Goal: Task Accomplishment & Management: Use online tool/utility

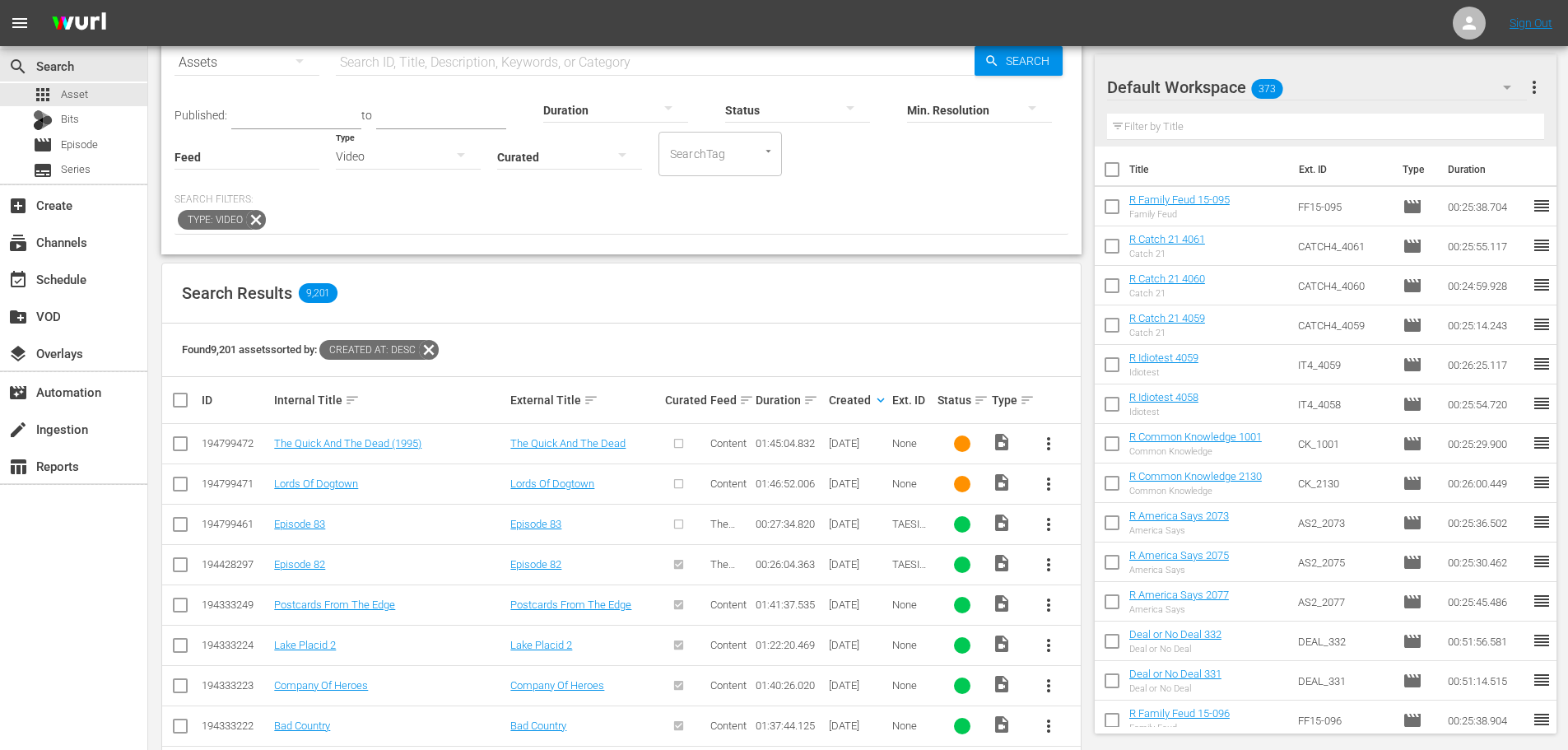
scroll to position [82, 0]
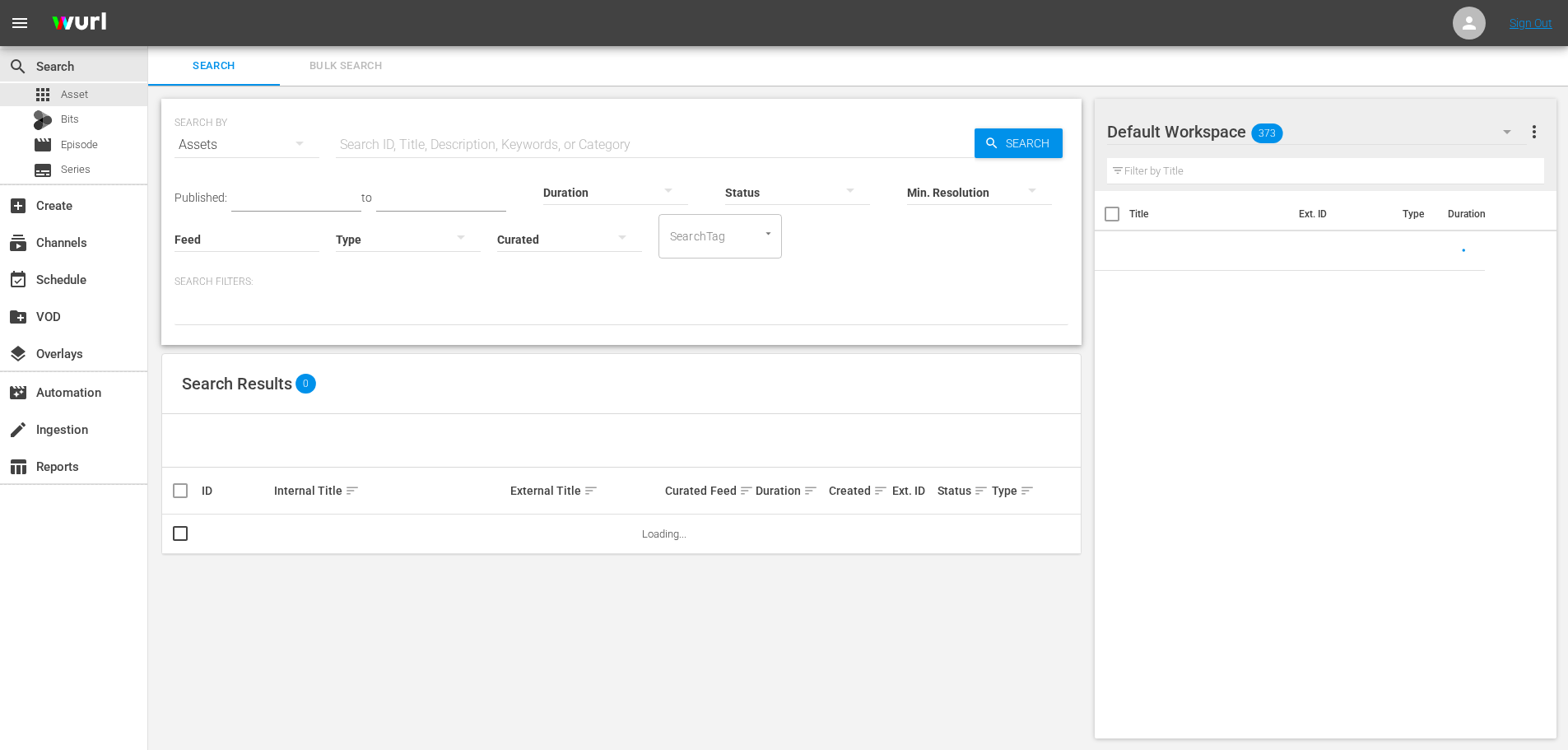
click at [468, 240] on icon "button" at bounding box center [461, 237] width 20 height 20
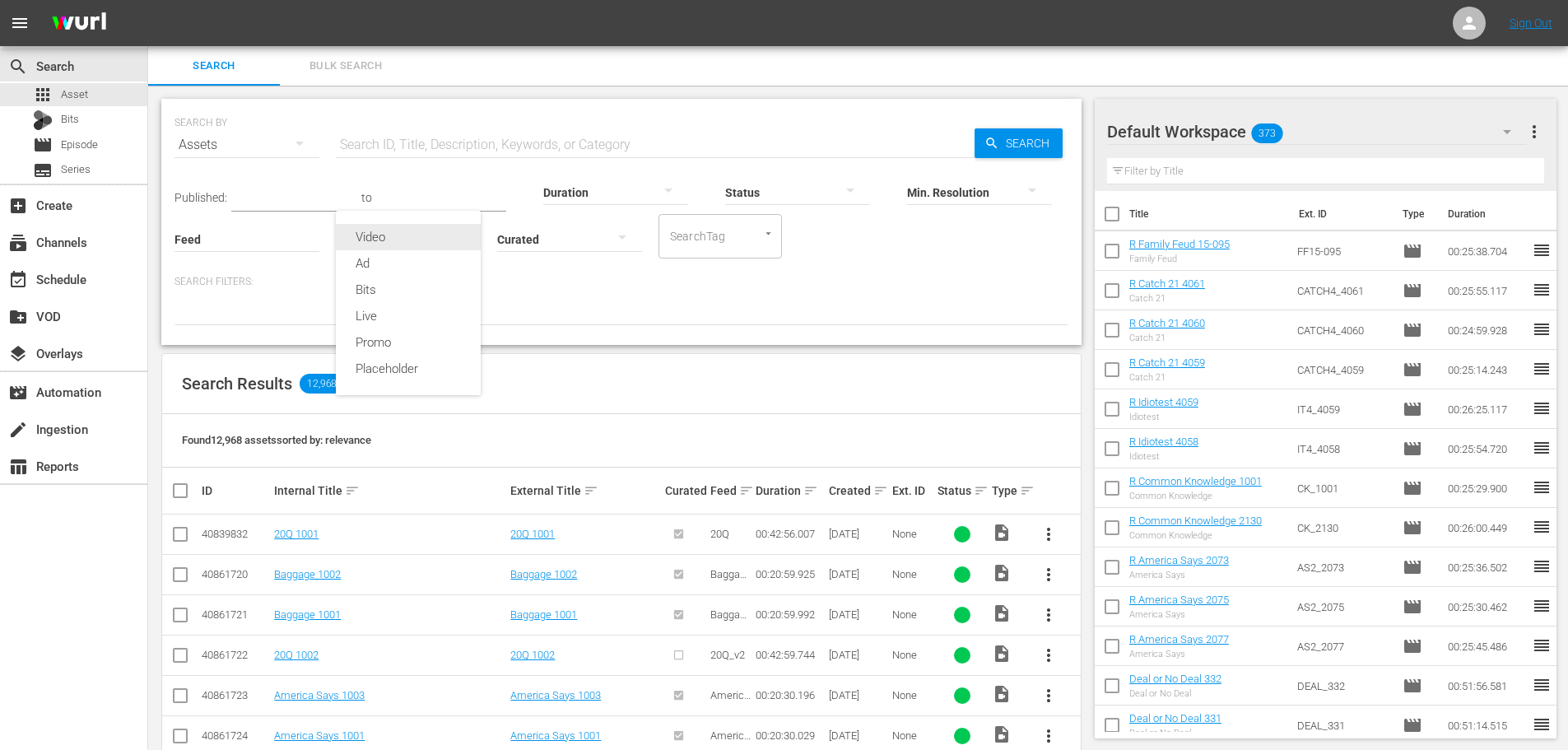
click at [385, 237] on div "Video" at bounding box center [408, 237] width 145 height 26
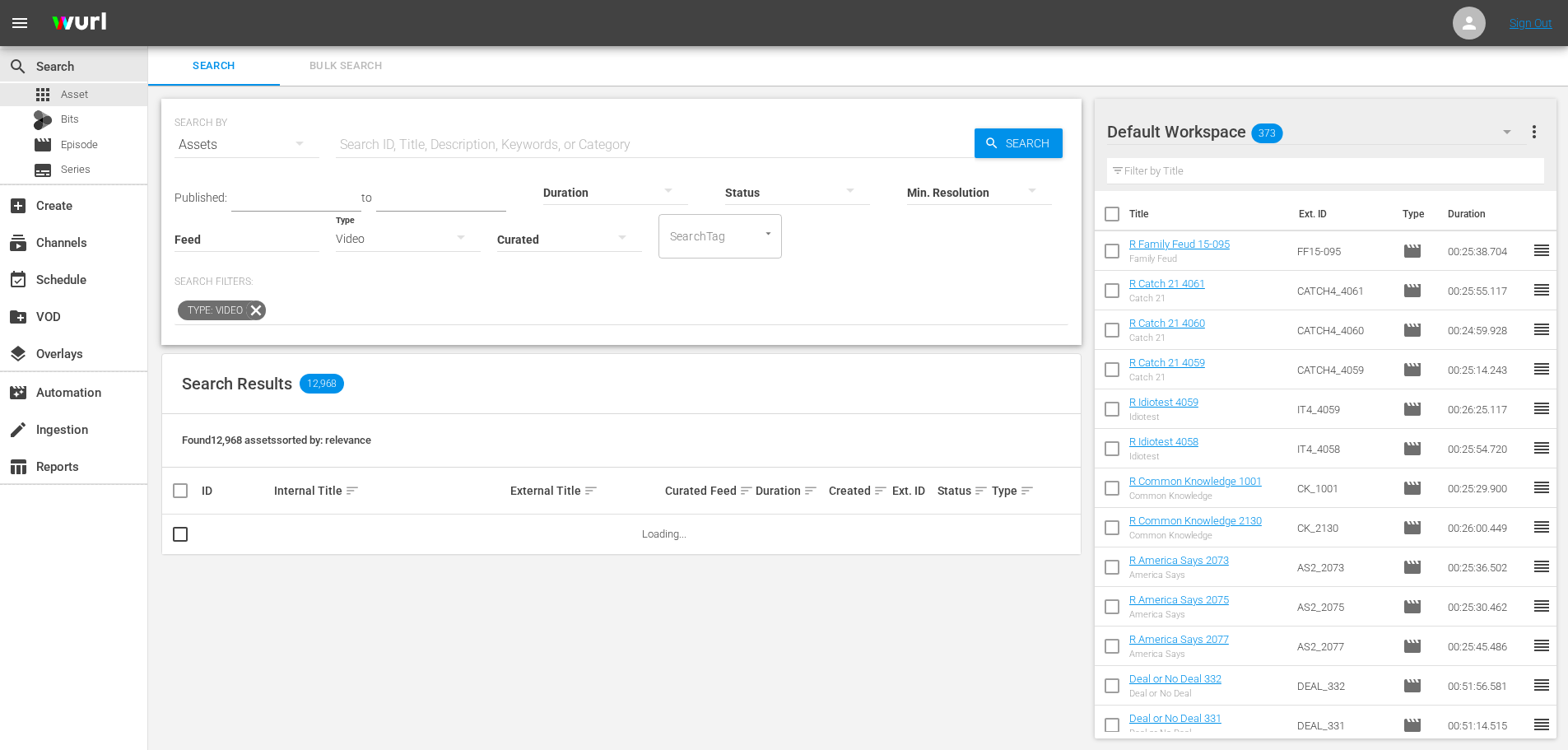
click at [881, 491] on span "sort" at bounding box center [880, 490] width 15 height 15
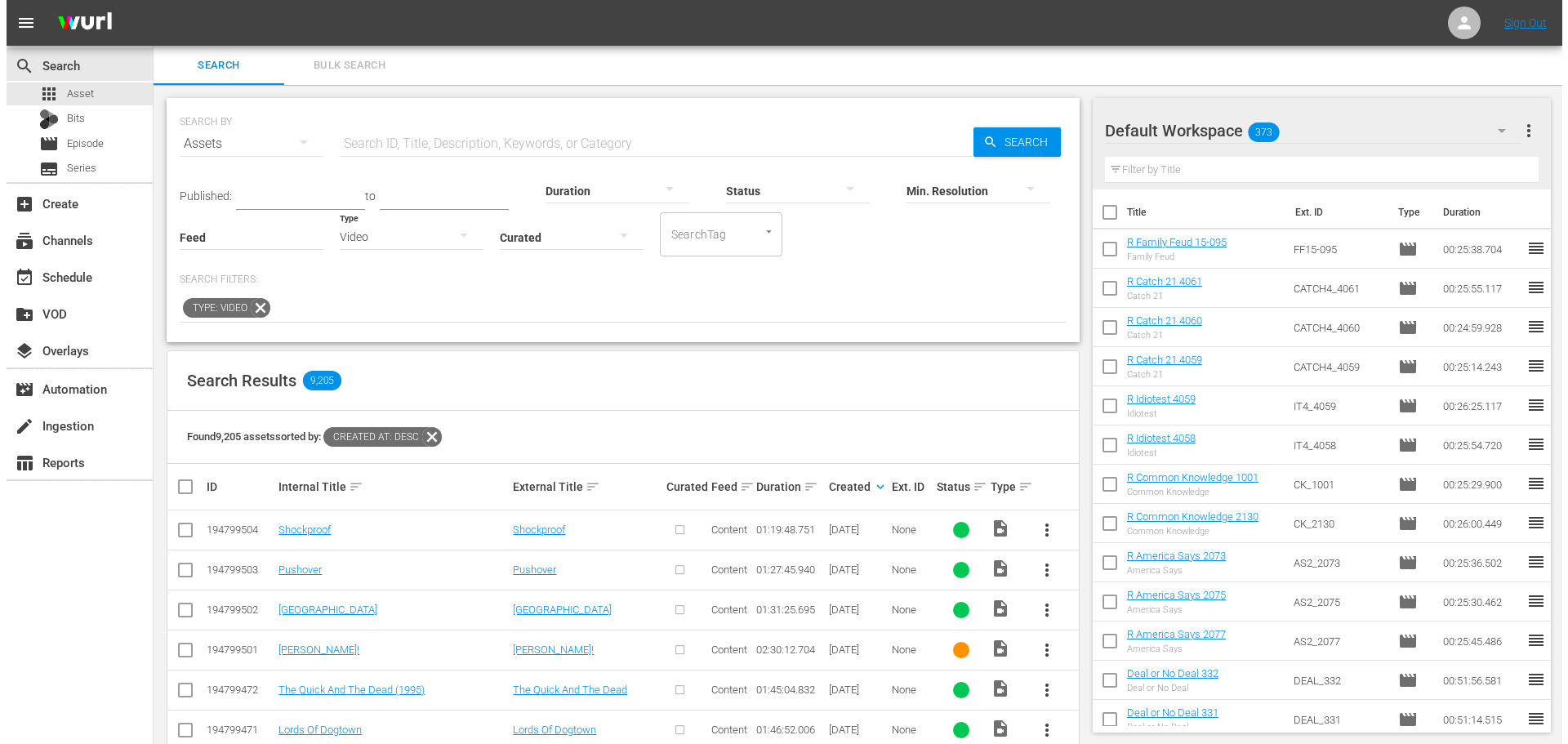
scroll to position [163, 0]
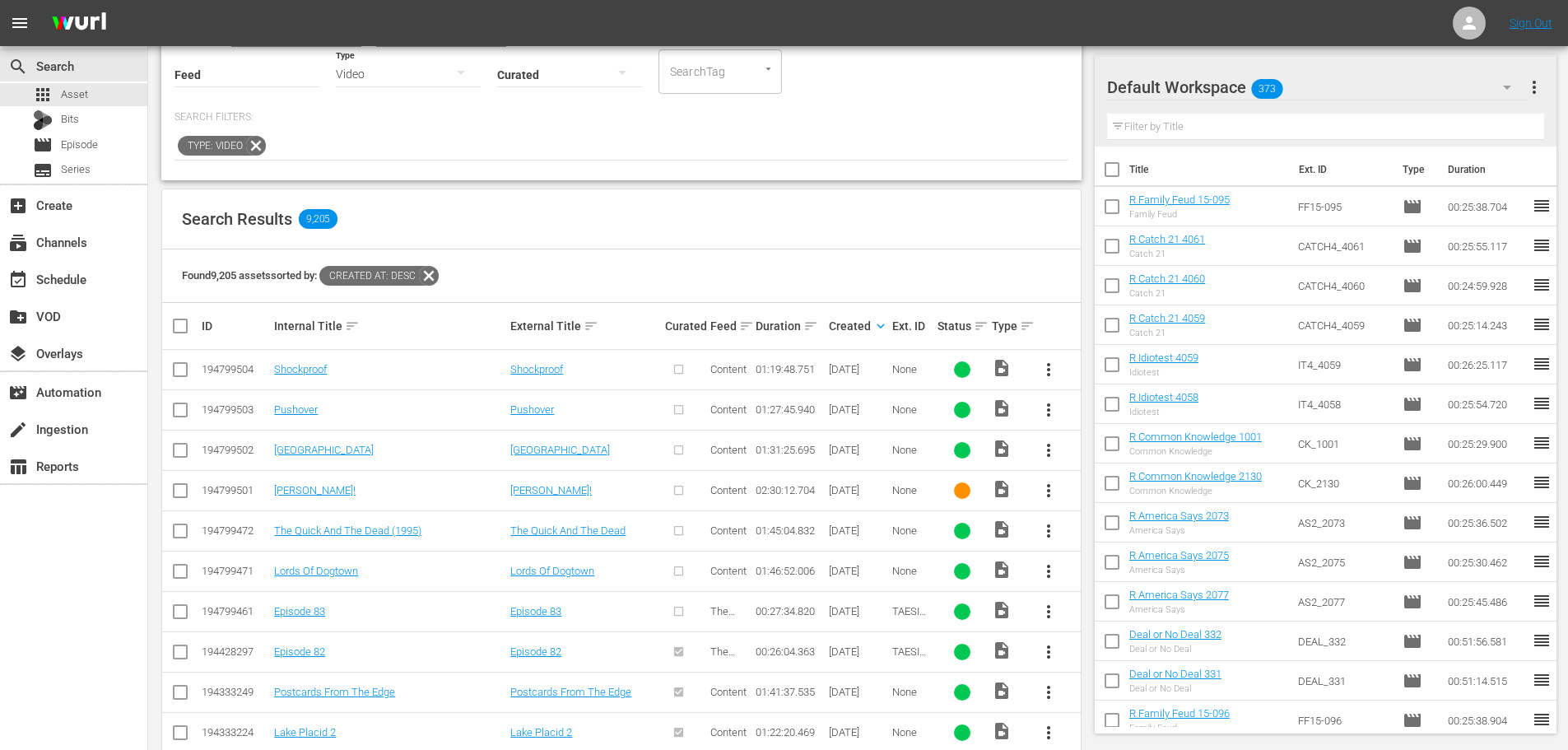
click at [171, 530] on input "checkbox" at bounding box center [180, 534] width 20 height 20
checkbox input "true"
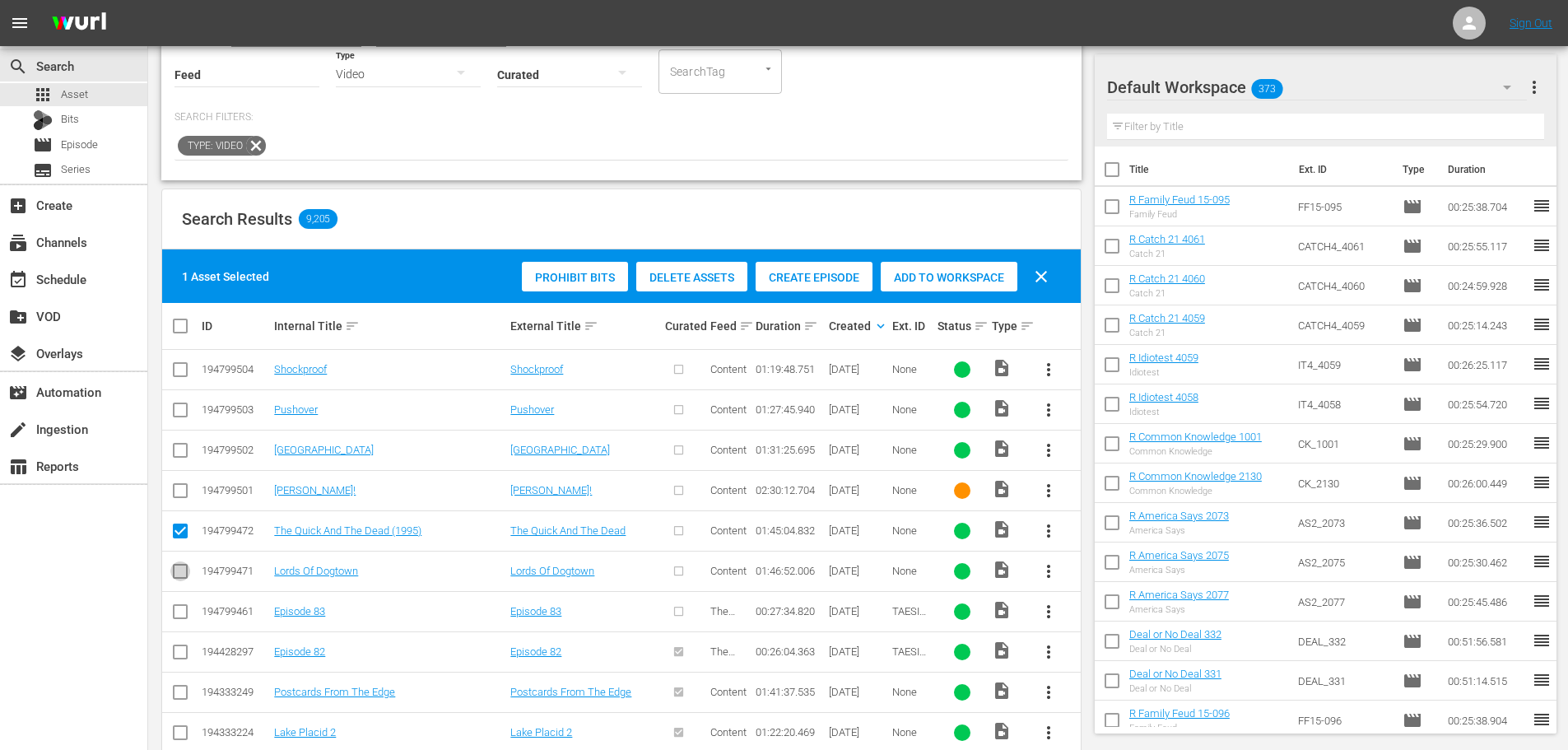
click at [187, 576] on input "checkbox" at bounding box center [180, 574] width 20 height 20
checkbox input "true"
click at [816, 266] on div "Create Episode" at bounding box center [814, 278] width 117 height 31
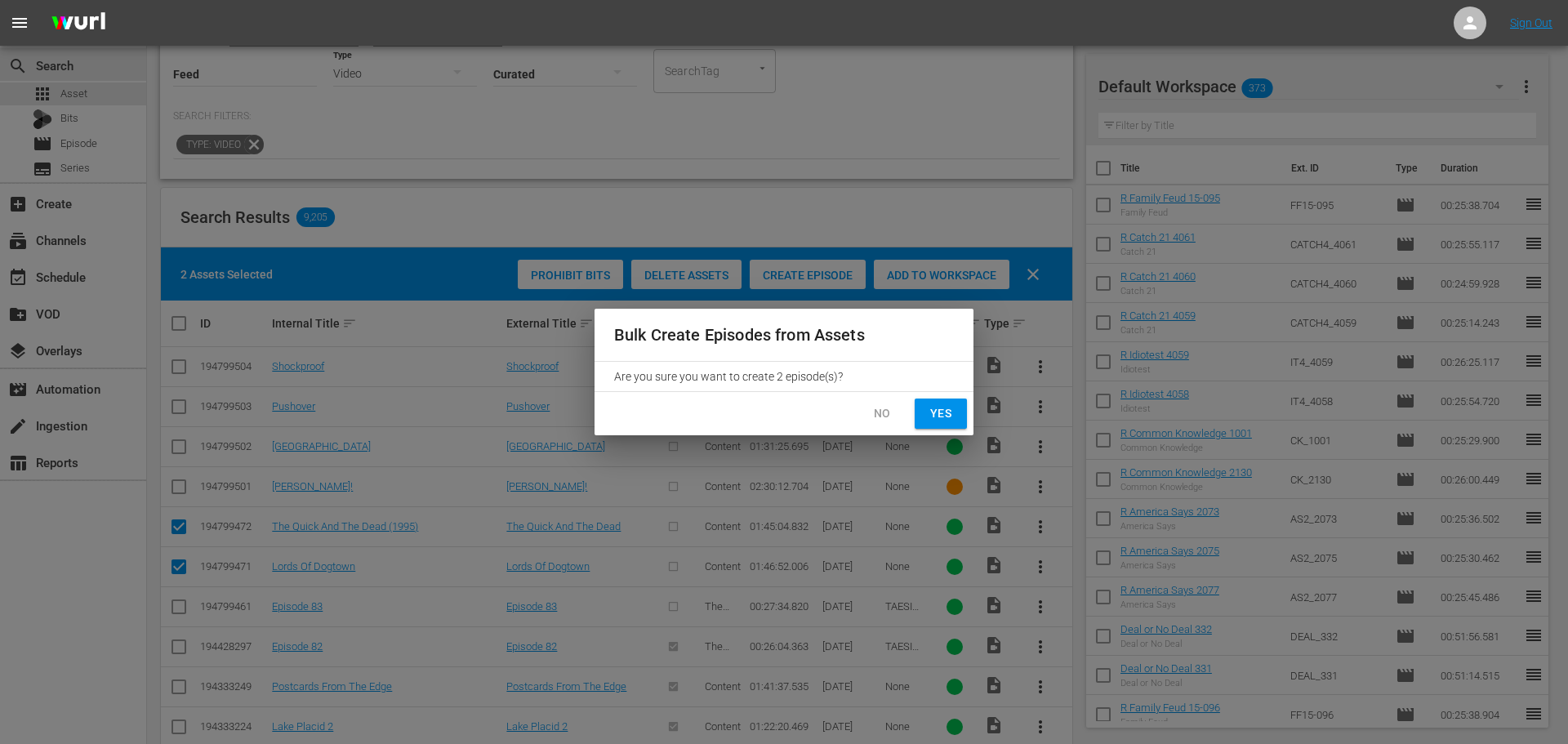
click at [939, 417] on span "Yes" at bounding box center [940, 414] width 26 height 21
checkbox input "false"
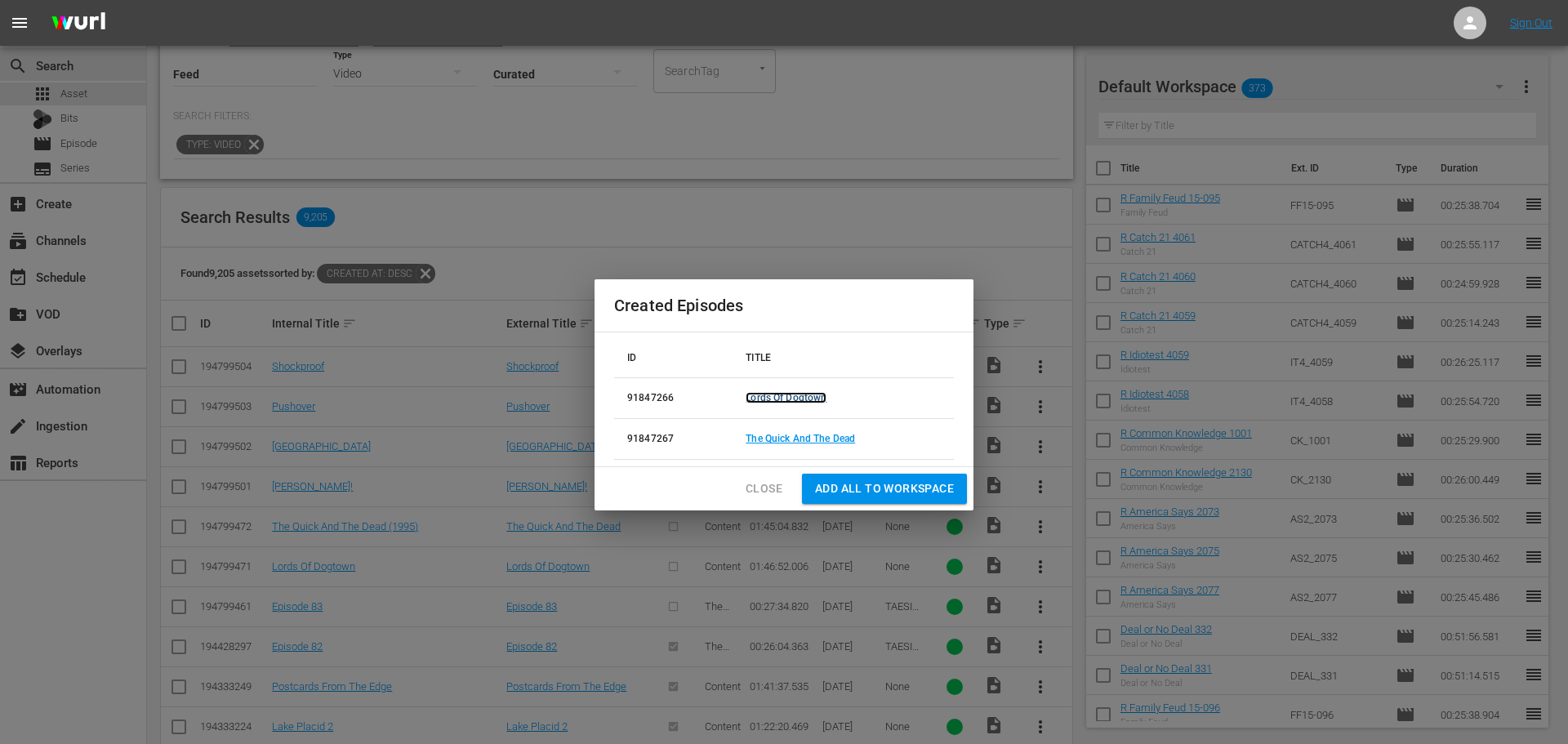
click at [805, 397] on link "Lords Of Dogtown" at bounding box center [786, 397] width 81 height 11
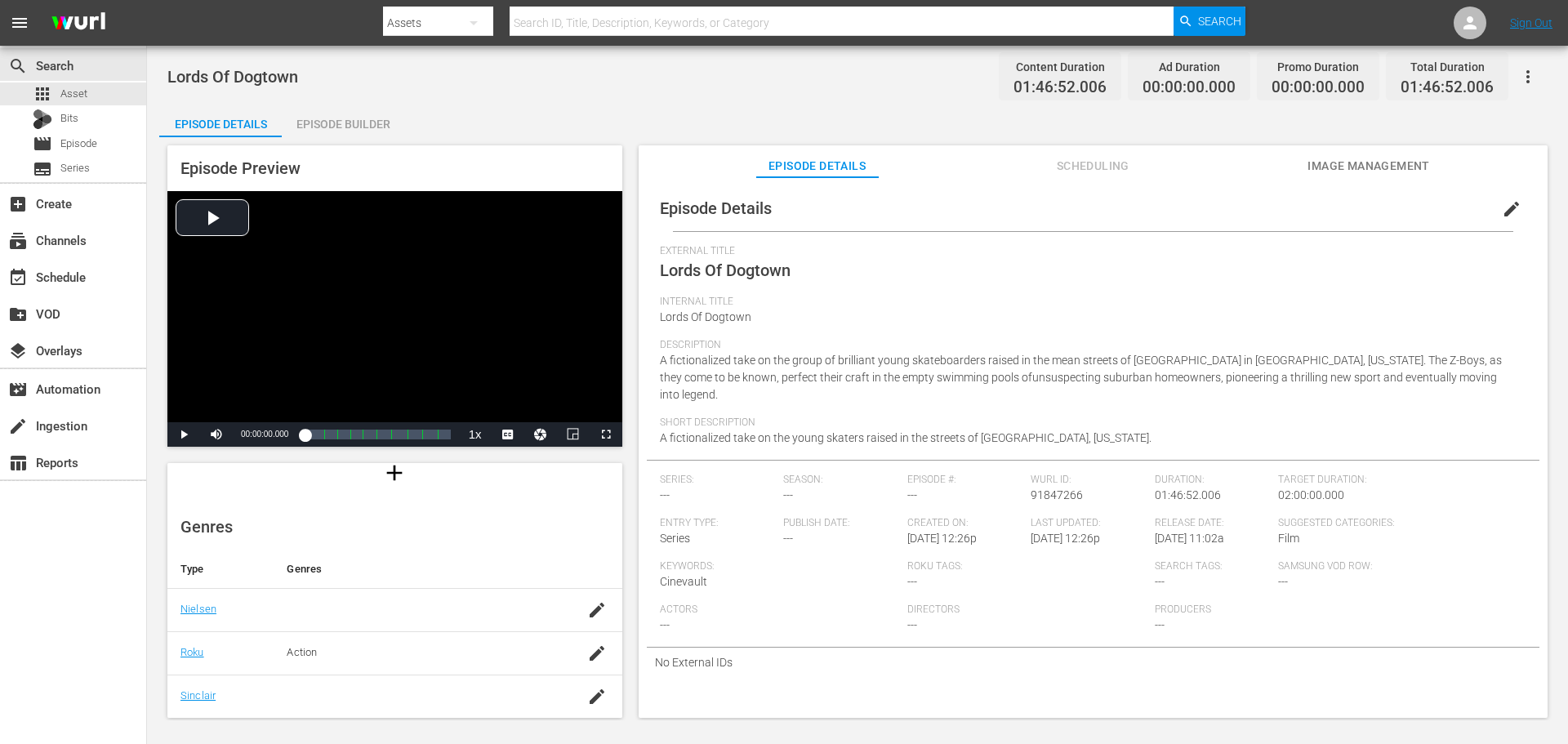
scroll to position [163, 0]
drag, startPoint x: 1027, startPoint y: 246, endPoint x: 1032, endPoint y: 263, distance: 17.7
click at [1031, 246] on span "External Title" at bounding box center [1089, 251] width 858 height 13
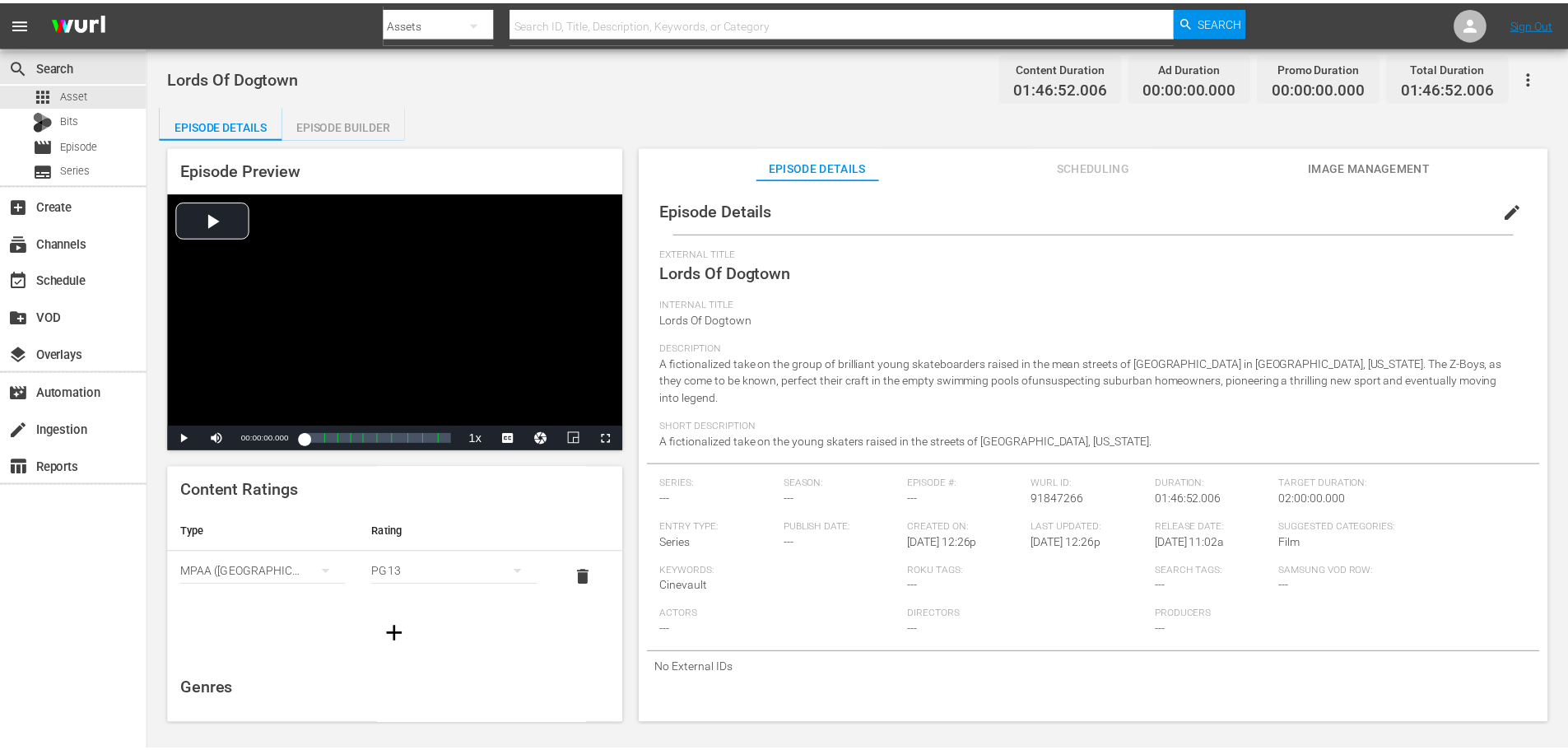
scroll to position [0, 0]
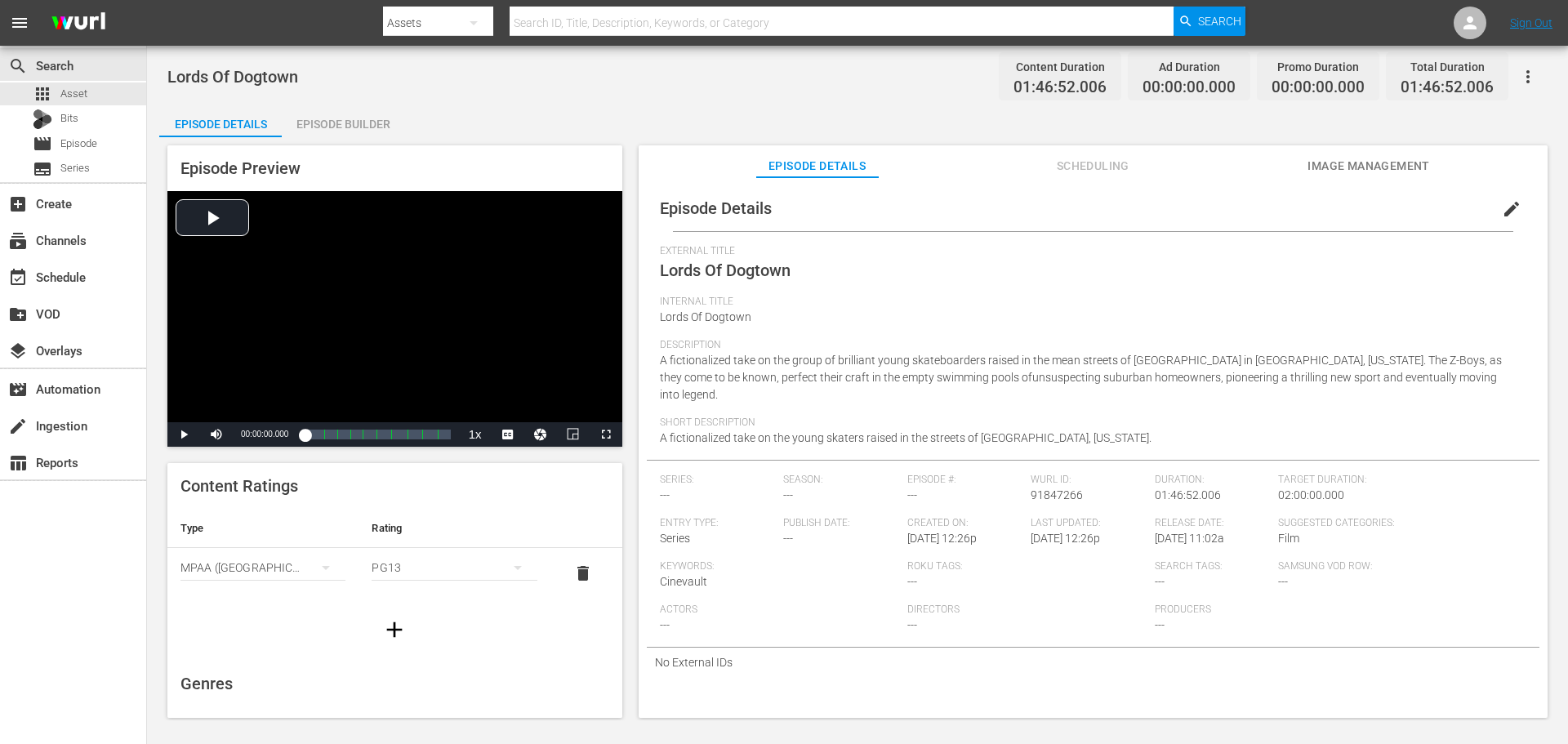
click at [361, 132] on div "Episode Builder" at bounding box center [342, 124] width 123 height 39
click at [361, 127] on div "Episode Builder" at bounding box center [342, 124] width 123 height 39
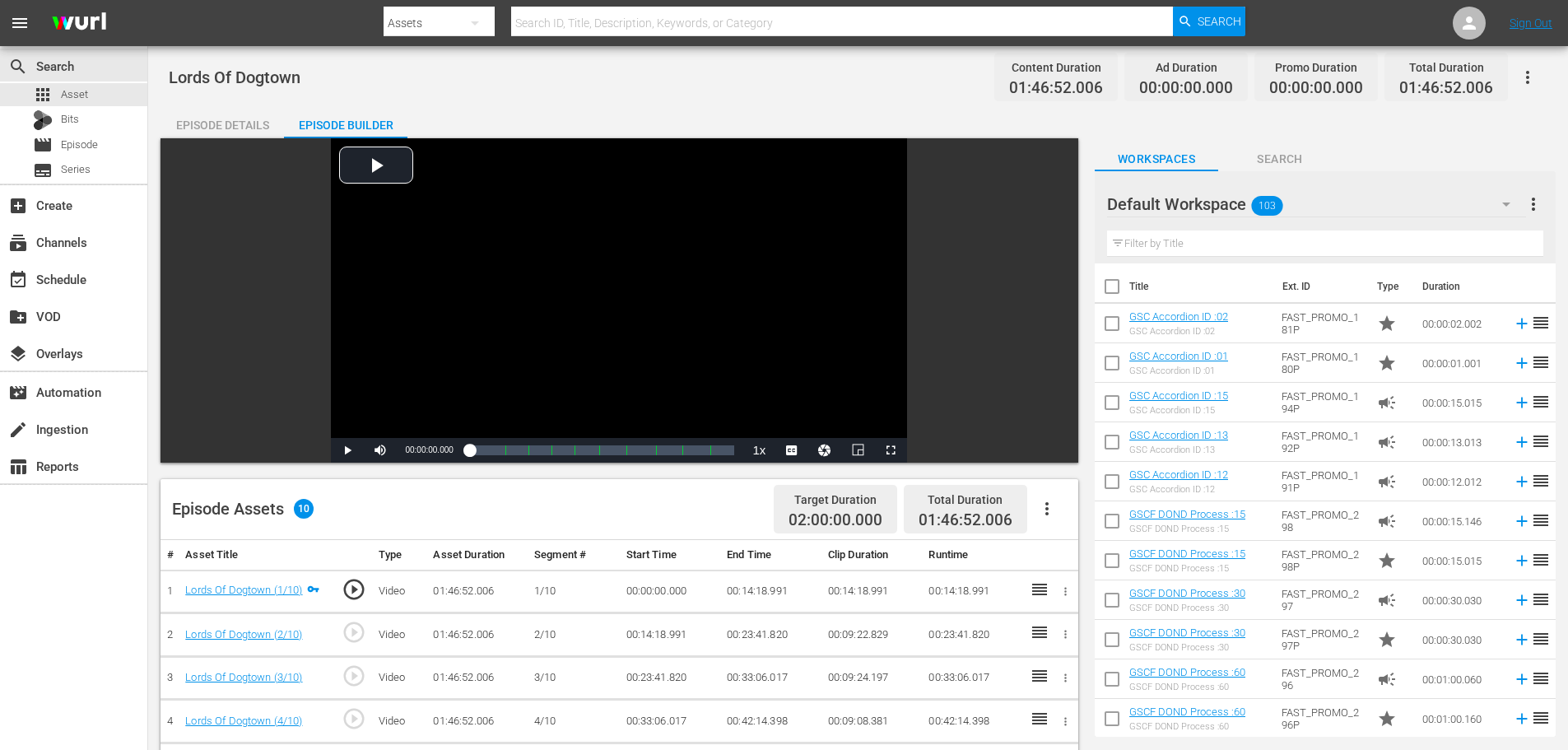
drag, startPoint x: 1538, startPoint y: 74, endPoint x: 1526, endPoint y: 128, distance: 55.3
click at [1538, 74] on button "button" at bounding box center [1528, 78] width 40 height 40
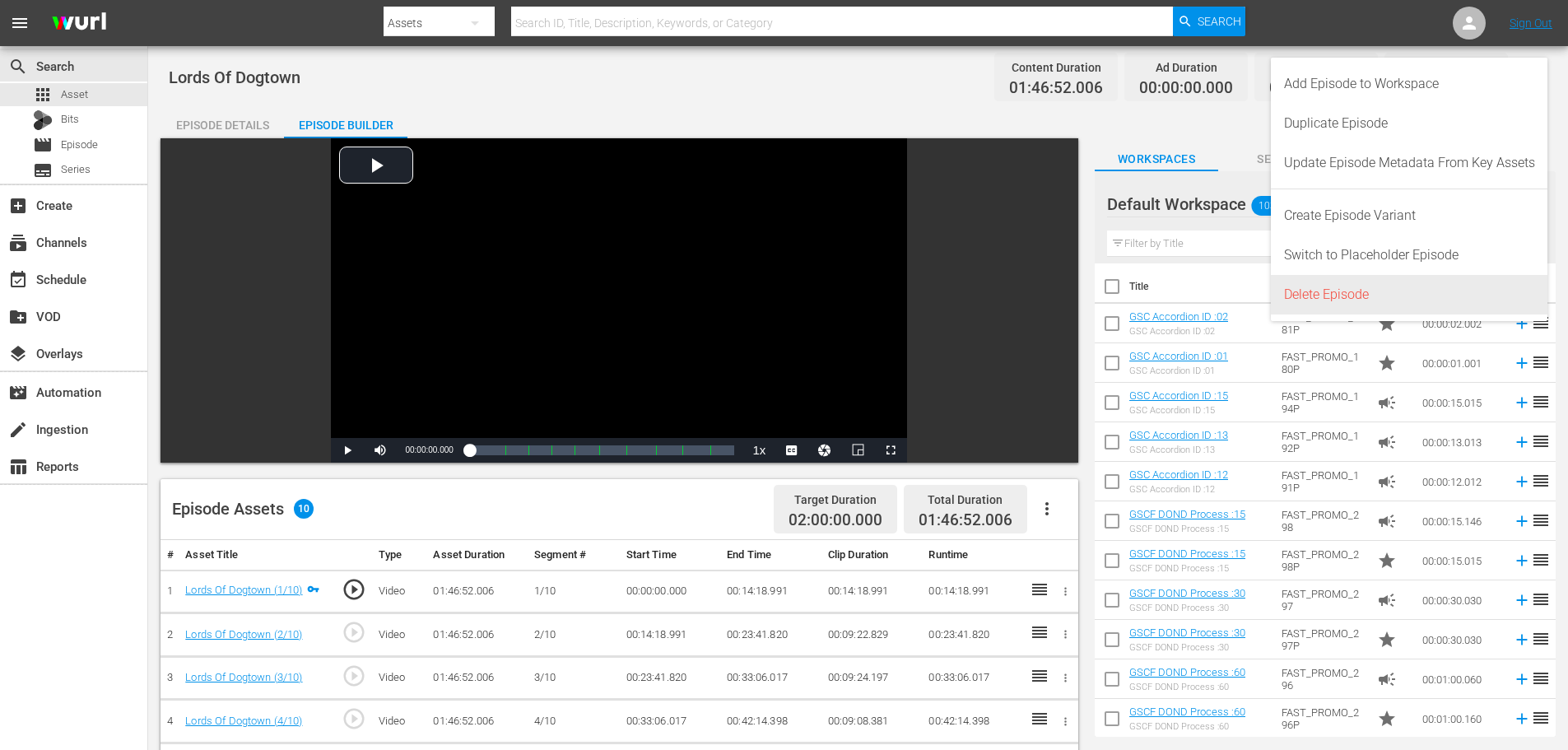
click at [1422, 287] on div "Delete Episode" at bounding box center [1410, 295] width 251 height 40
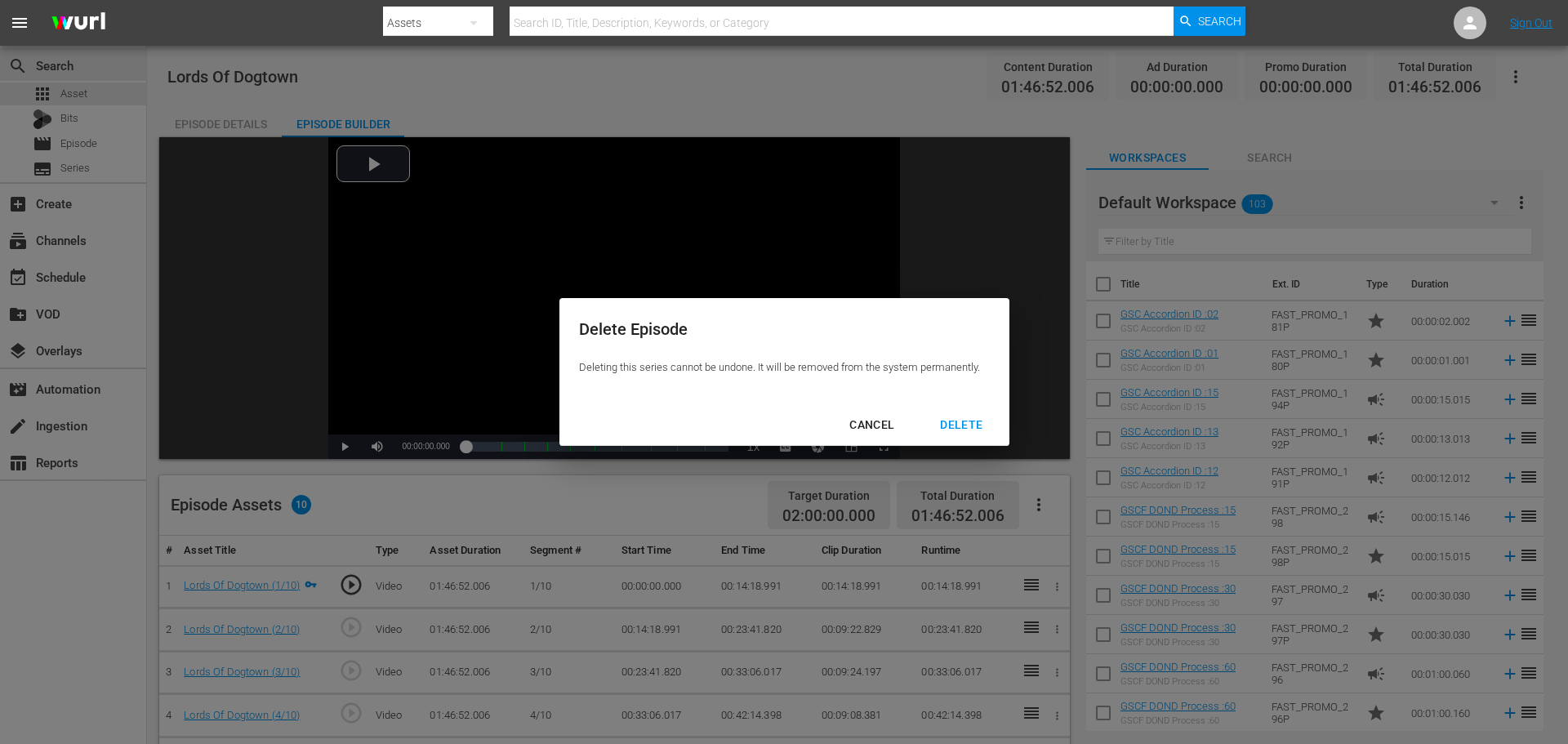
click at [993, 427] on div "DELETE" at bounding box center [961, 426] width 69 height 21
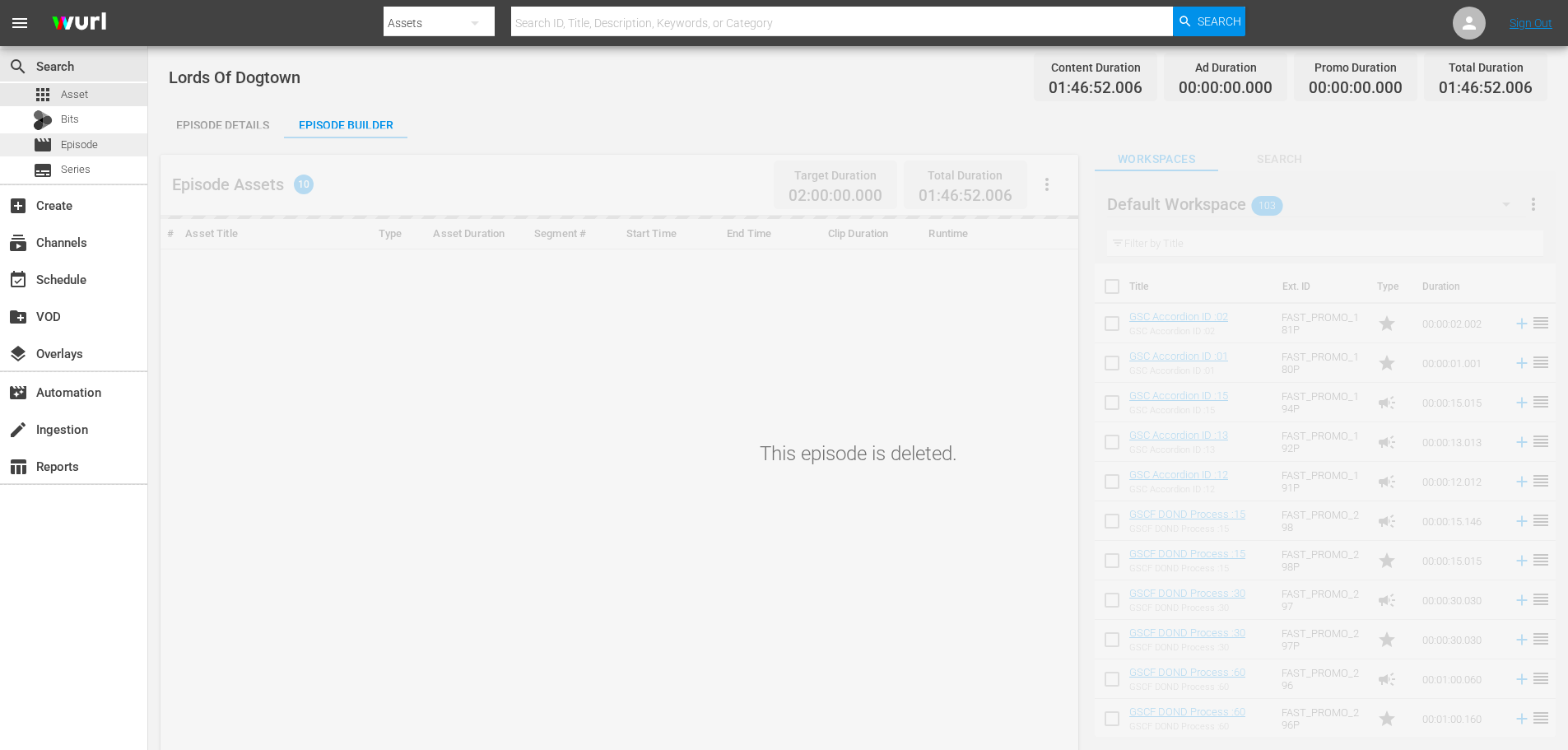
click at [99, 140] on div "movie Episode" at bounding box center [74, 144] width 147 height 23
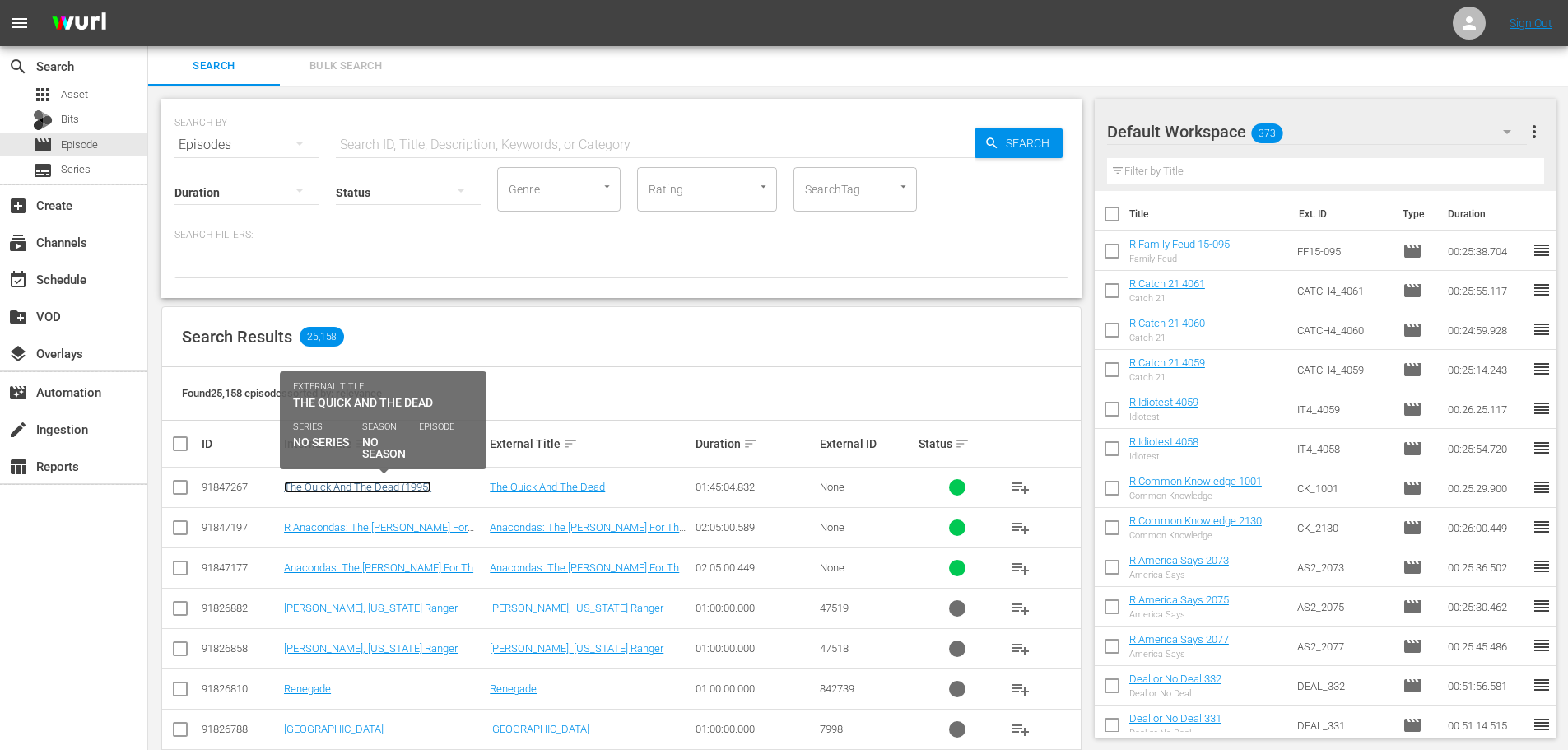
click at [384, 488] on link "The Quick And The Dead (1995)" at bounding box center [357, 487] width 147 height 12
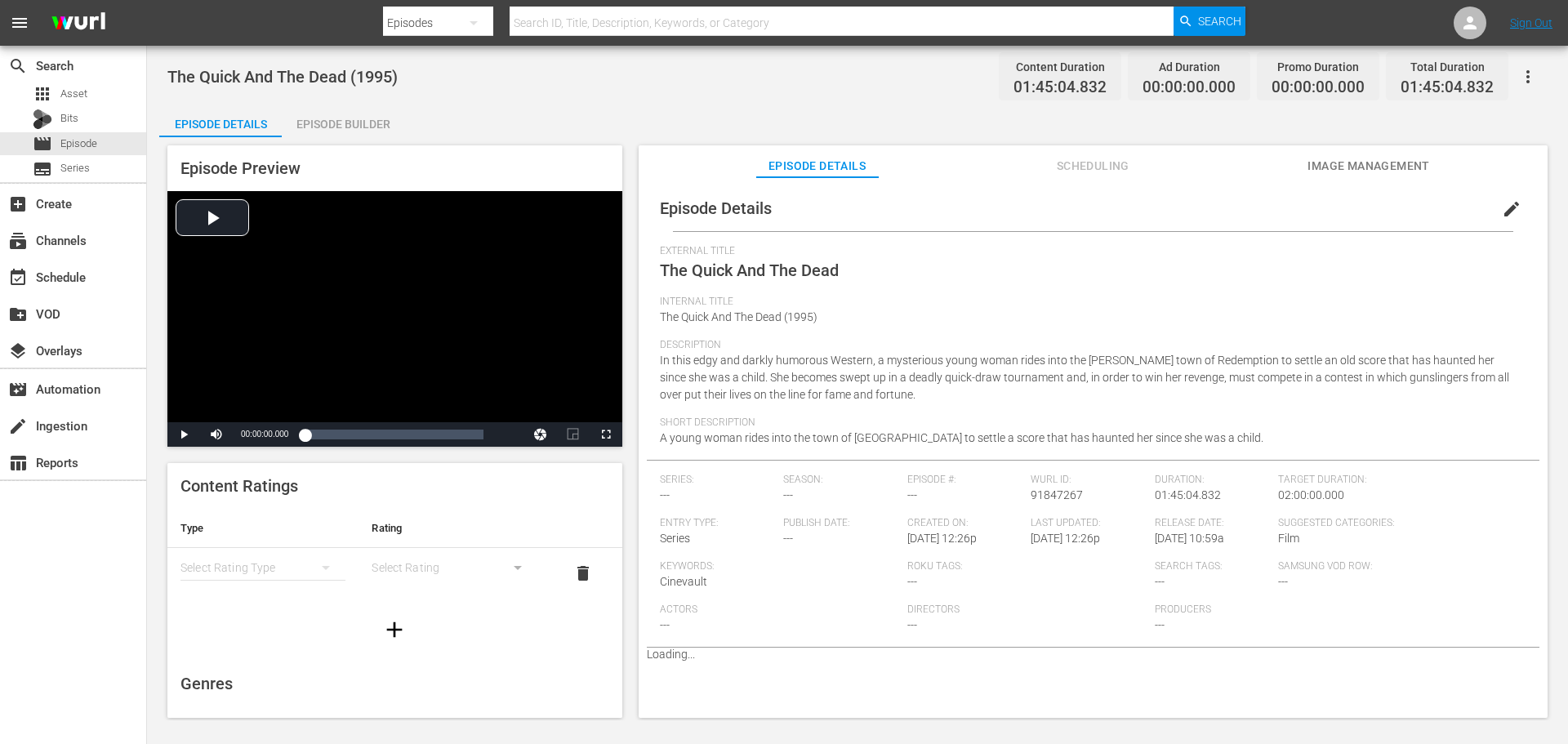
click at [347, 114] on div "Episode Builder" at bounding box center [342, 124] width 123 height 39
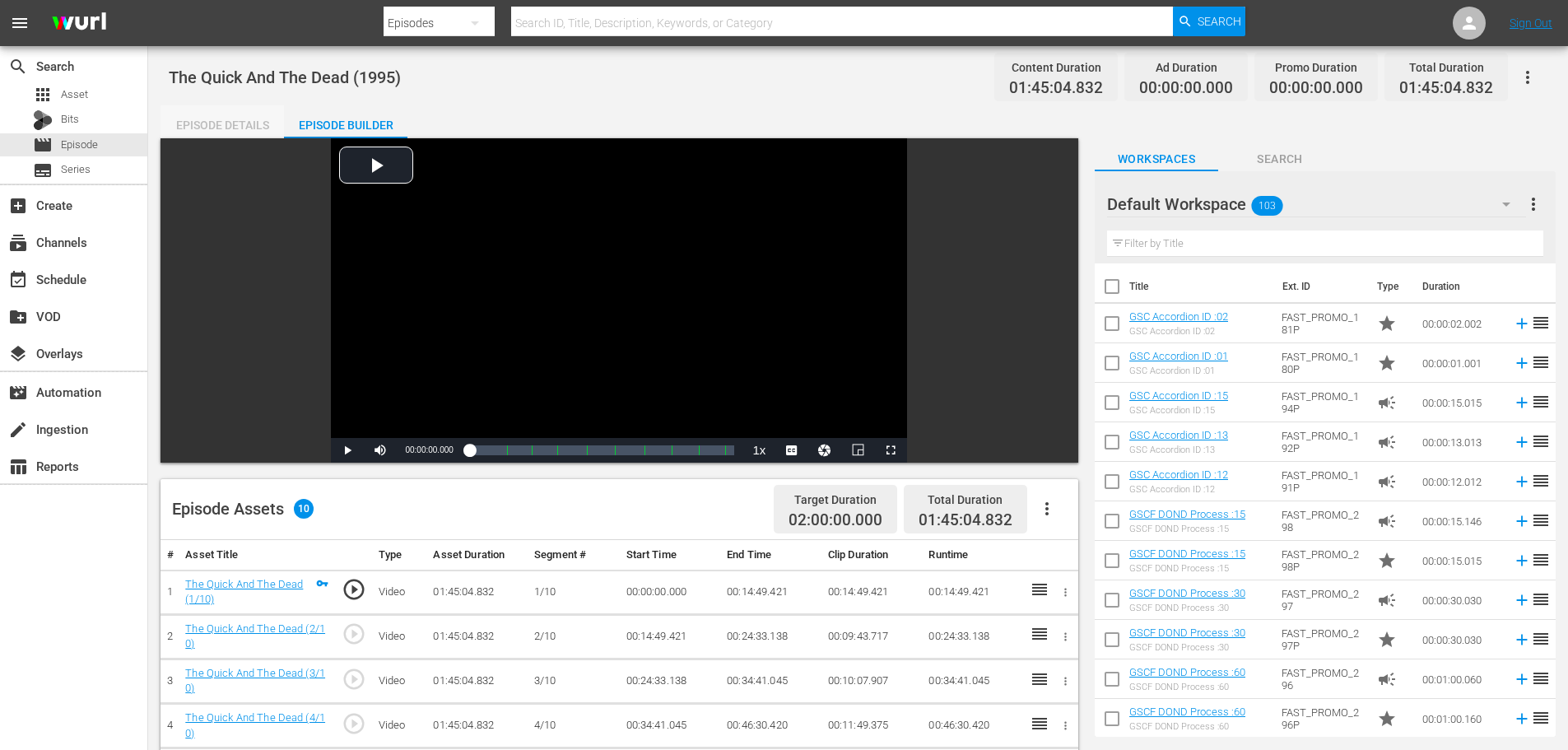
click at [266, 115] on div "Episode Details" at bounding box center [222, 125] width 124 height 40
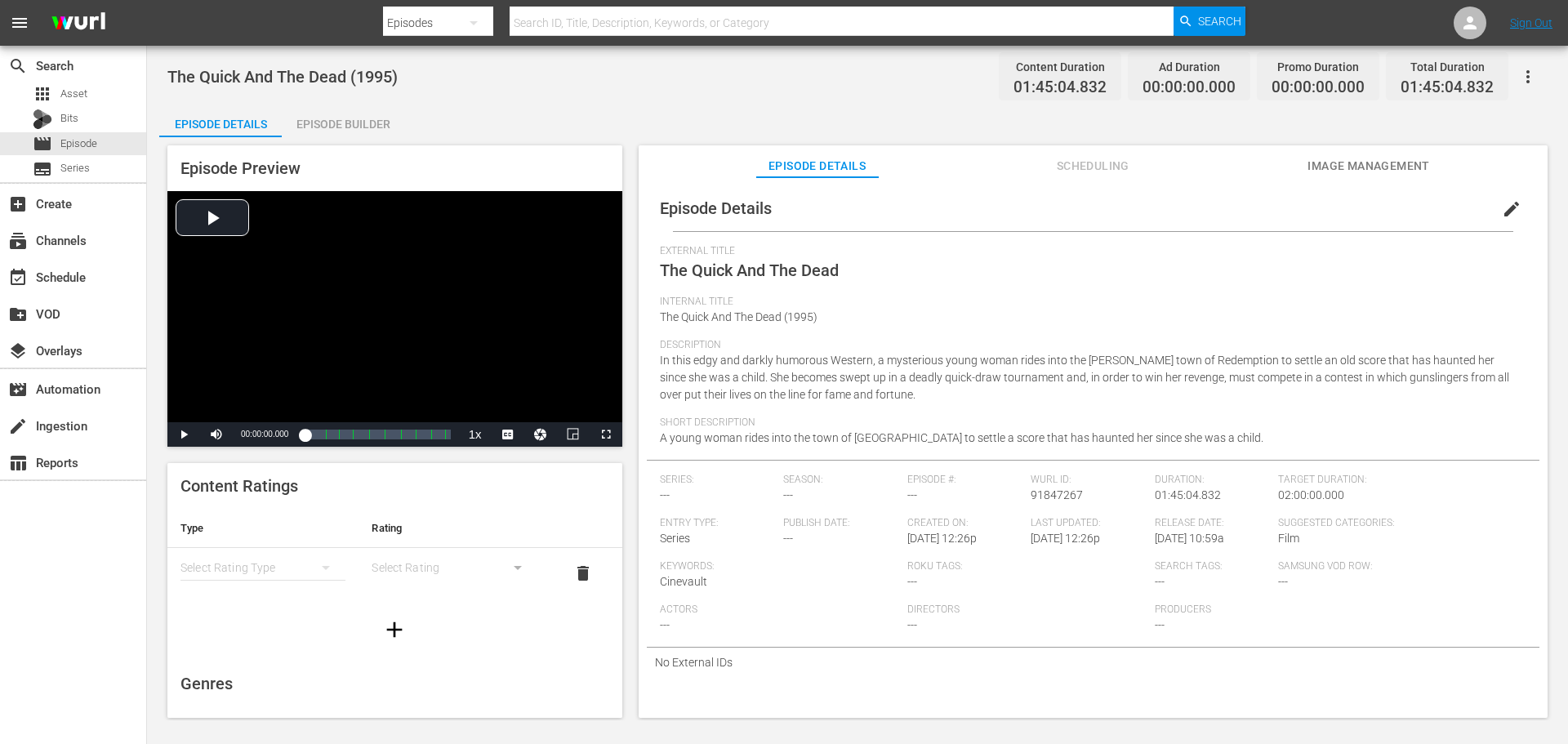
drag, startPoint x: 362, startPoint y: 117, endPoint x: 370, endPoint y: 118, distance: 8.1
click at [363, 117] on div "Episode Builder" at bounding box center [342, 124] width 123 height 39
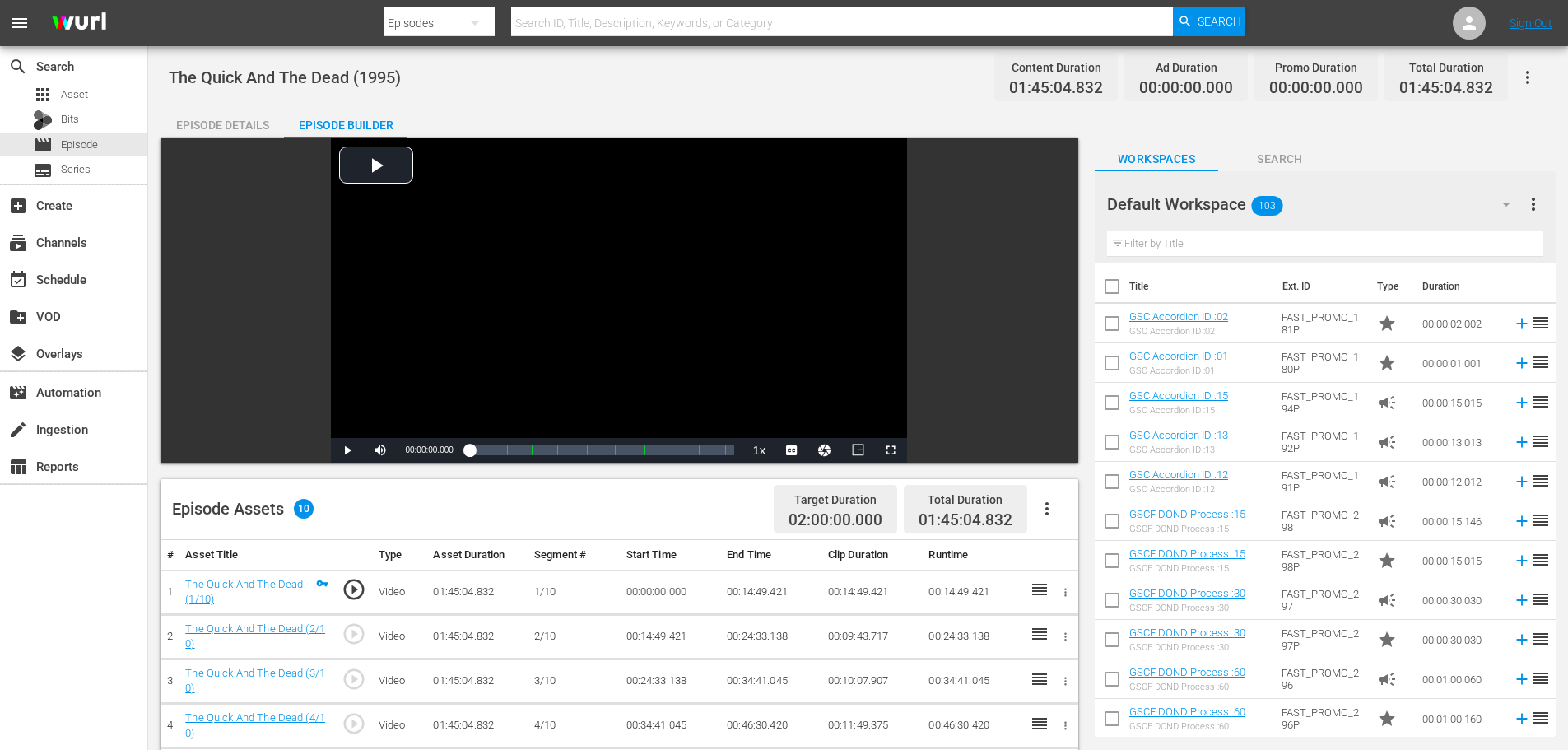
click at [1529, 73] on icon "button" at bounding box center [1528, 77] width 3 height 13
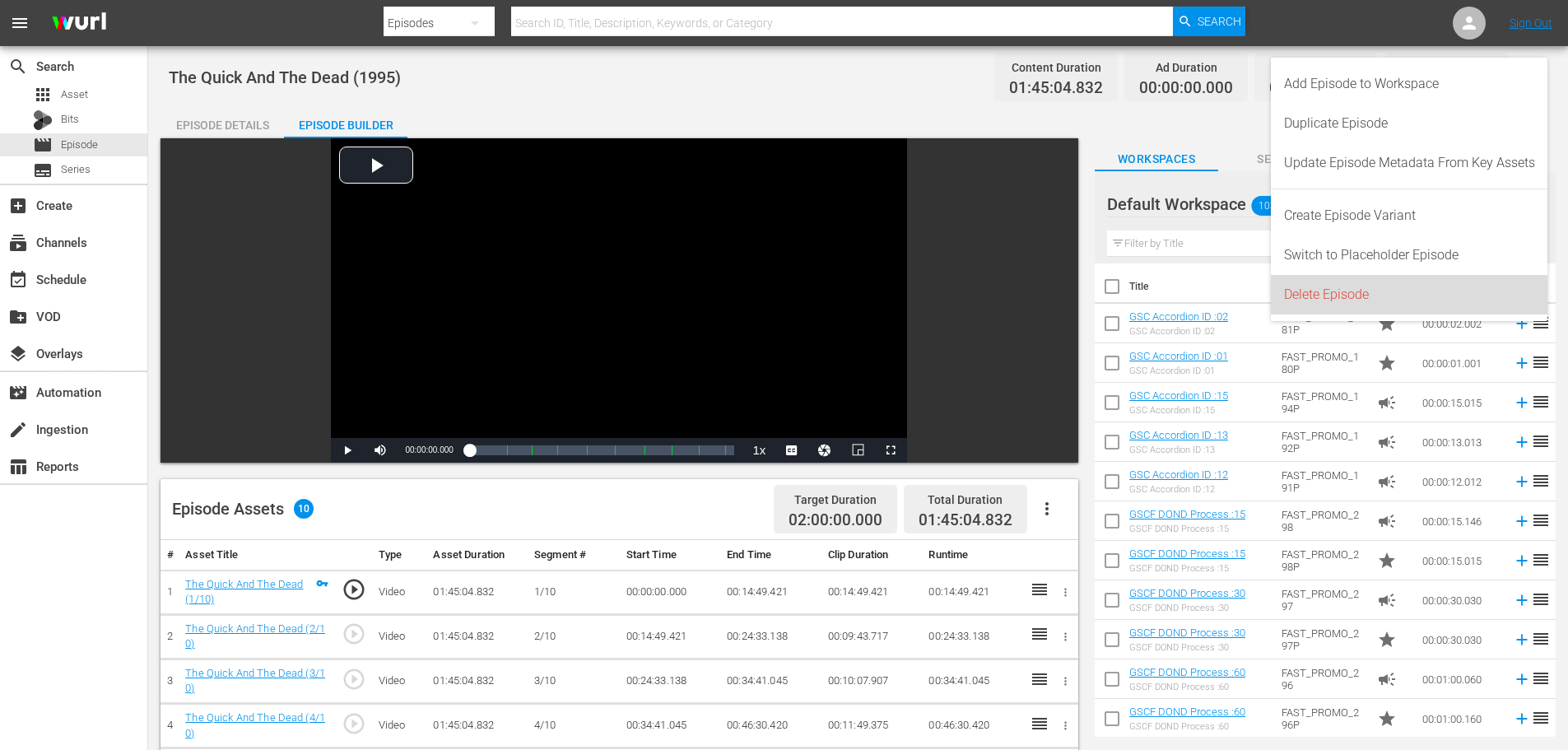
click at [1405, 310] on div "Delete Episode" at bounding box center [1410, 295] width 251 height 40
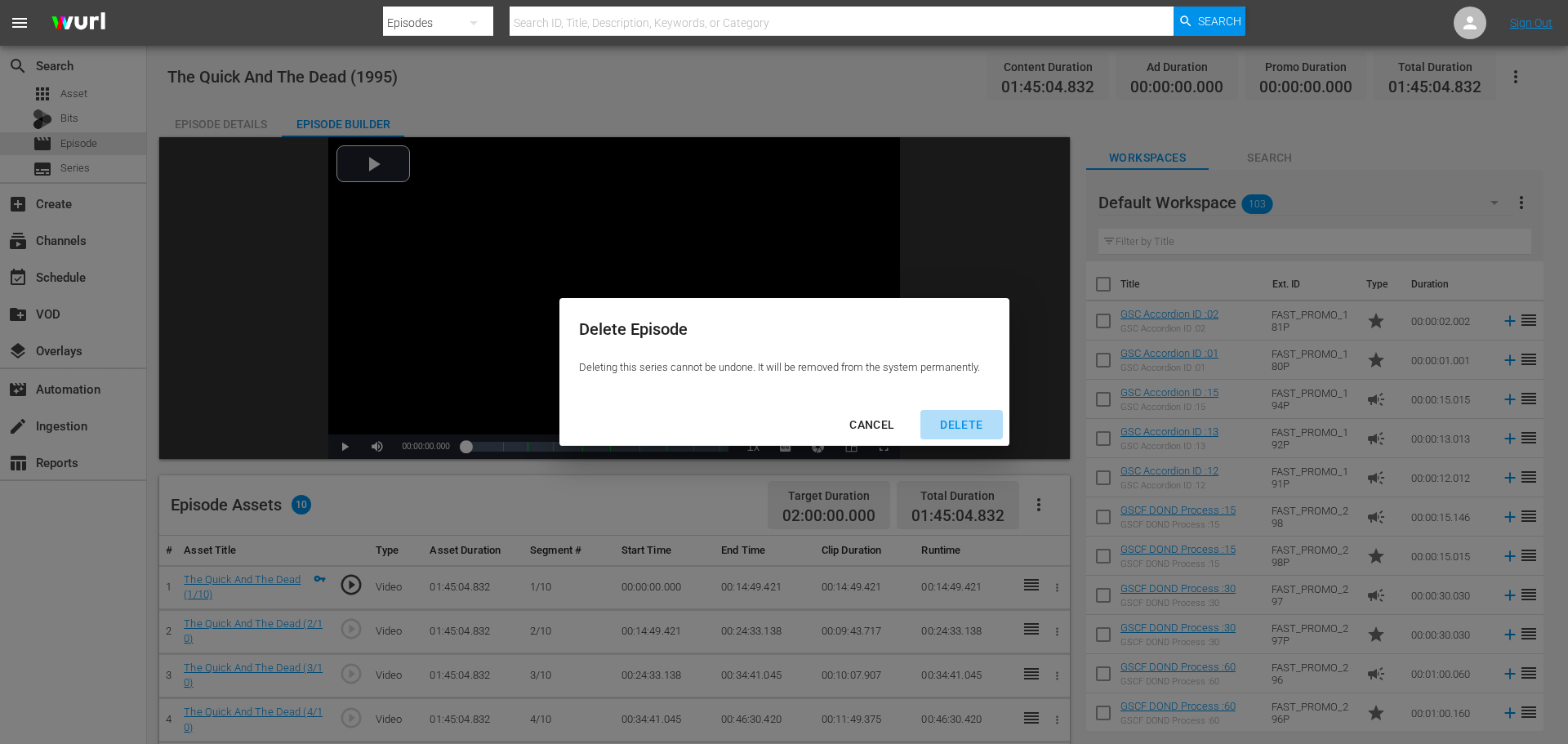
click at [986, 427] on div "DELETE" at bounding box center [961, 426] width 69 height 21
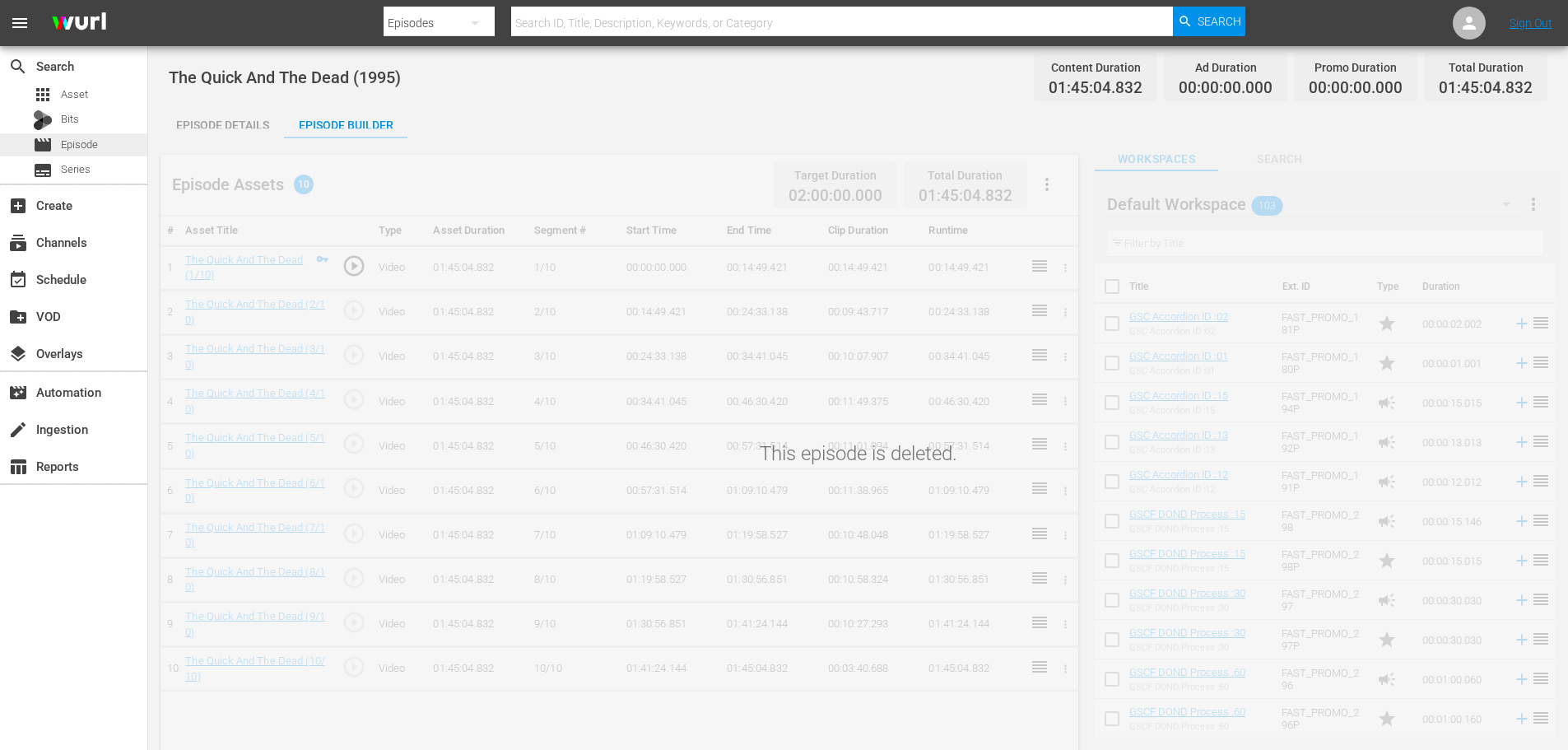
click at [67, 145] on span "Episode" at bounding box center [79, 144] width 37 height 16
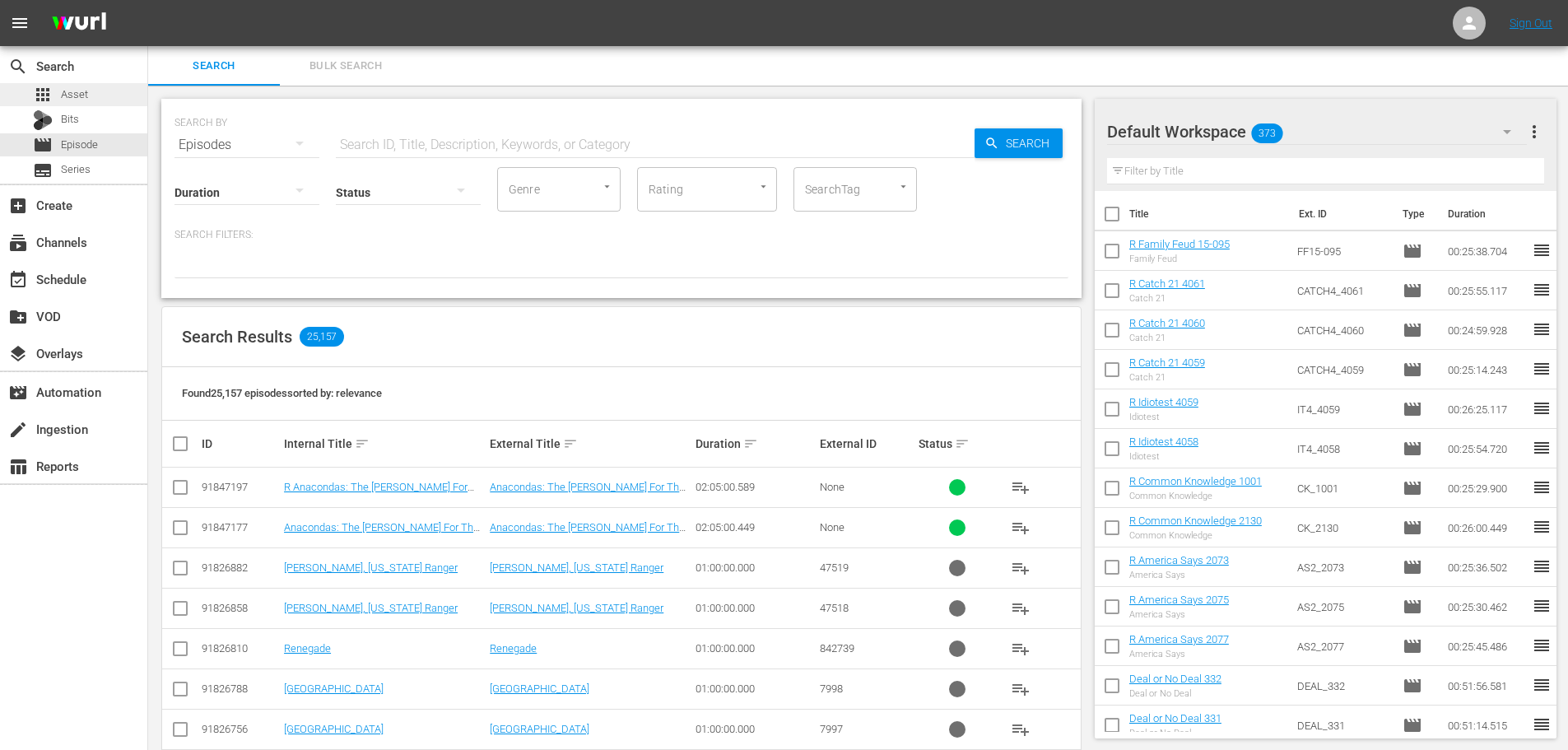
click at [66, 94] on span "Asset" at bounding box center [74, 94] width 27 height 16
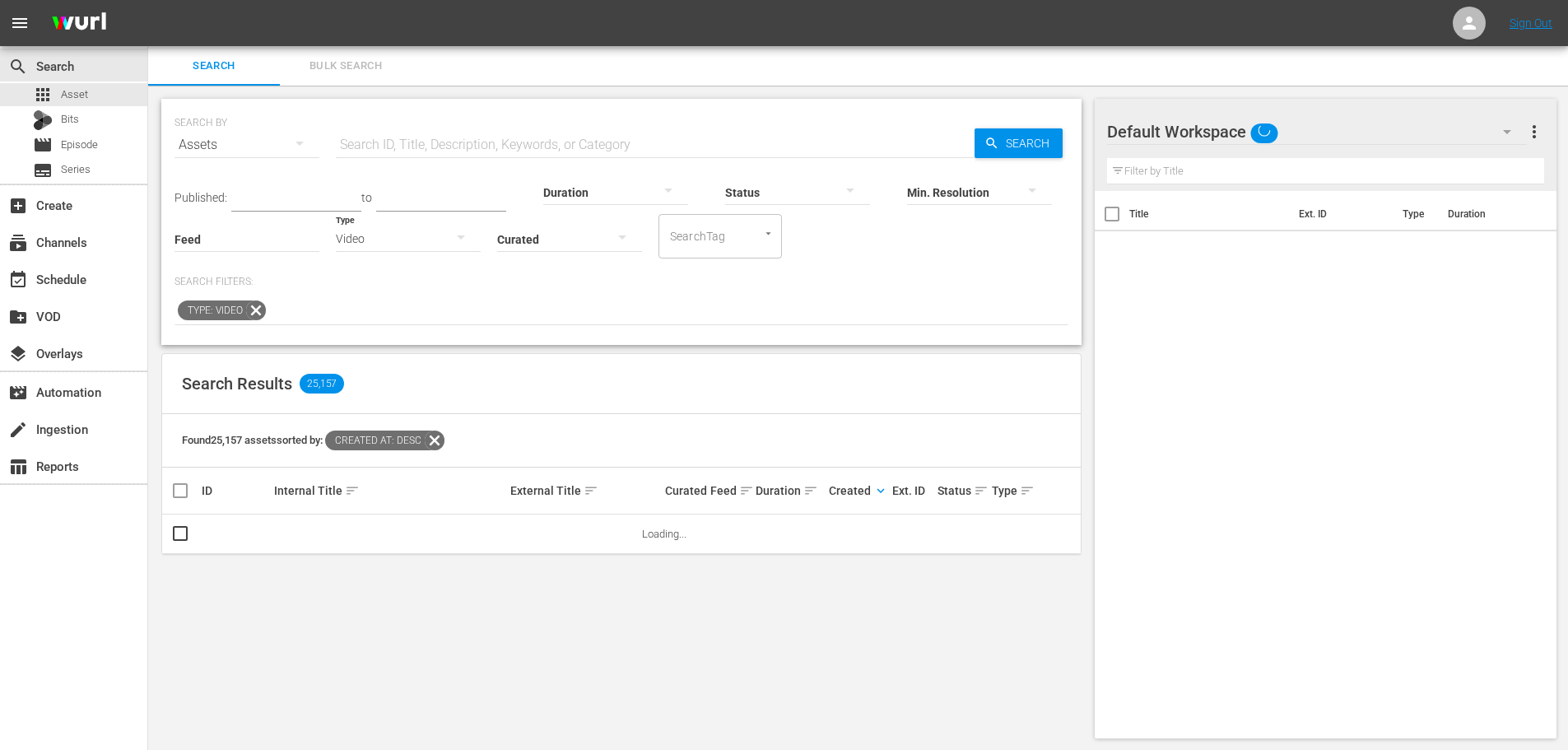
click at [66, 94] on span "Asset" at bounding box center [74, 94] width 27 height 16
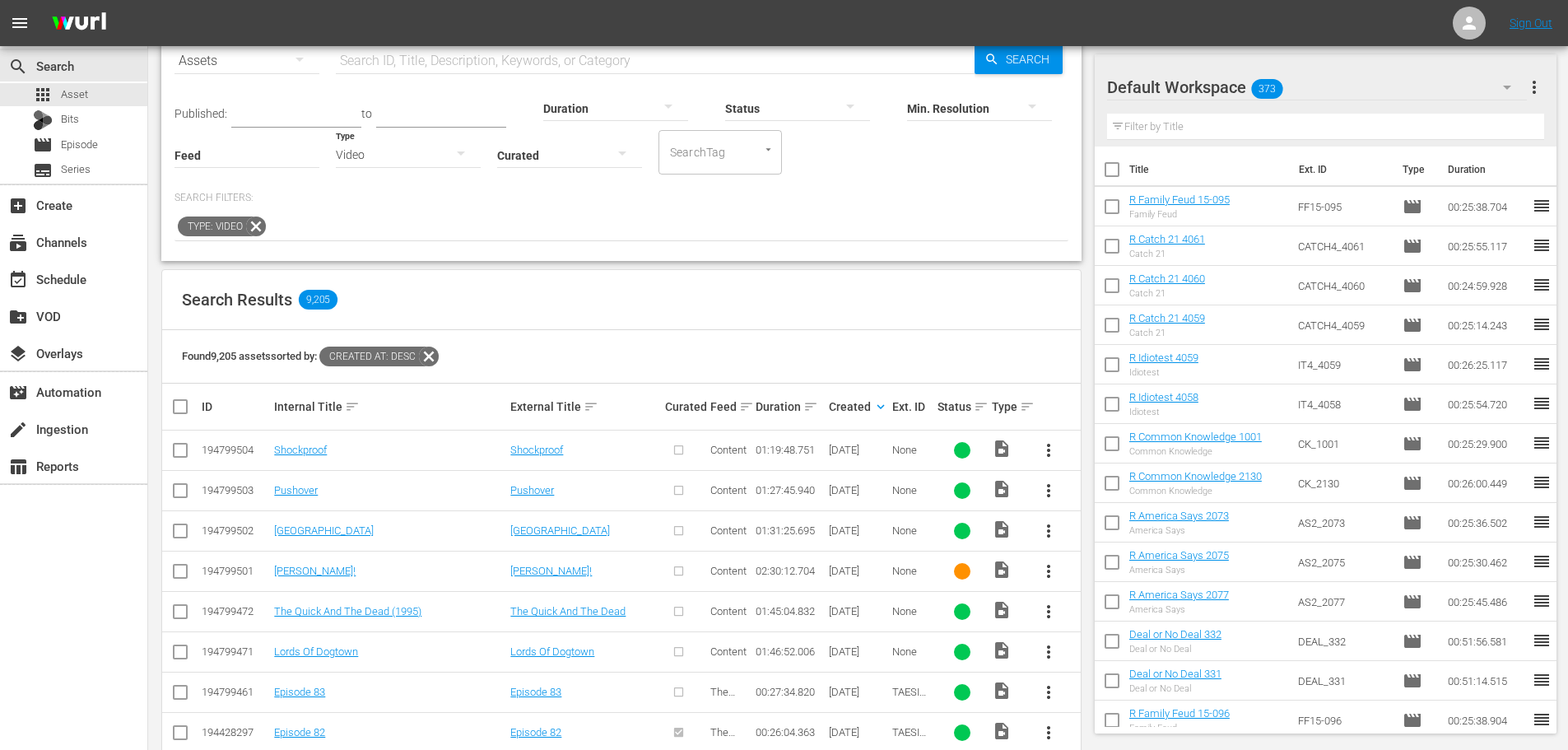
scroll to position [331, 0]
